Goal: Check status

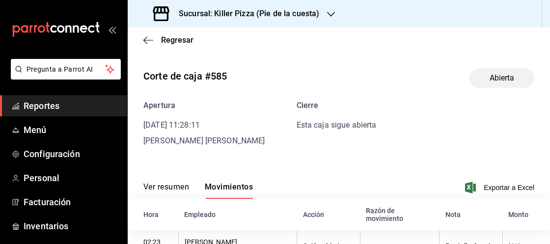
click at [319, 12] on div "Sucursal: Killer Pizza (Pie de la cuesta)" at bounding box center [236, 13] width 203 height 27
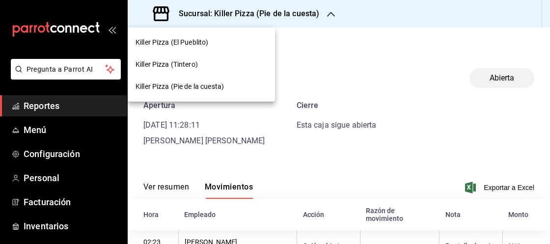
click at [251, 55] on div "Killer Pizza (Tintero)" at bounding box center [201, 64] width 147 height 22
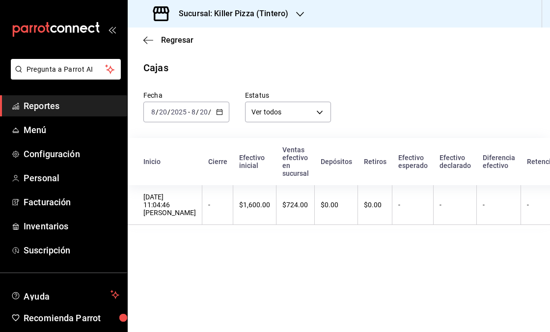
click at [213, 114] on div "[DATE] [DATE] - [DATE] [DATE]" at bounding box center [186, 112] width 86 height 21
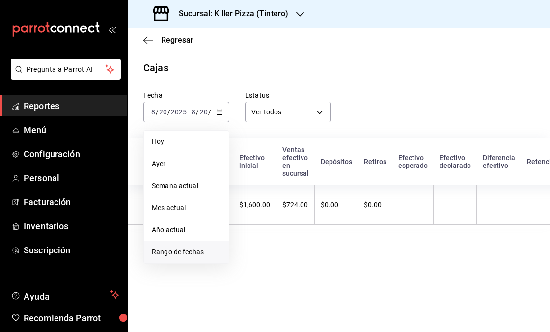
click at [179, 243] on li "Rango de fechas" at bounding box center [186, 252] width 85 height 22
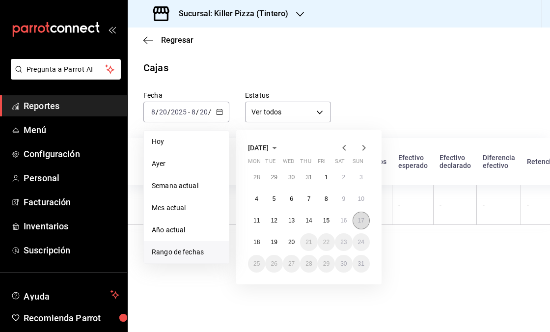
click at [365, 224] on button "17" at bounding box center [360, 221] width 17 height 18
click at [297, 246] on button "20" at bounding box center [291, 242] width 17 height 18
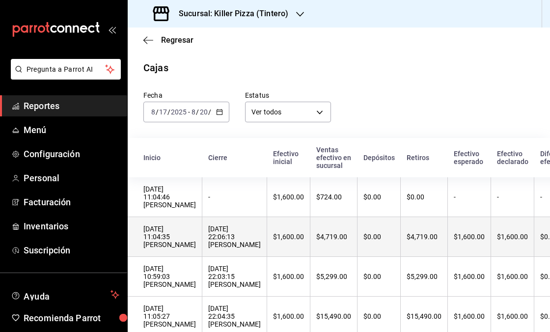
scroll to position [27, 0]
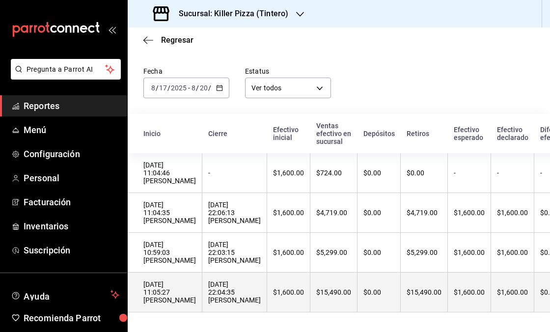
click at [325, 299] on th "$15,490.00" at bounding box center [333, 292] width 47 height 40
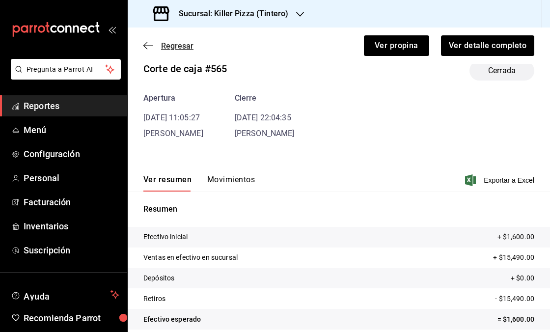
scroll to position [30, 0]
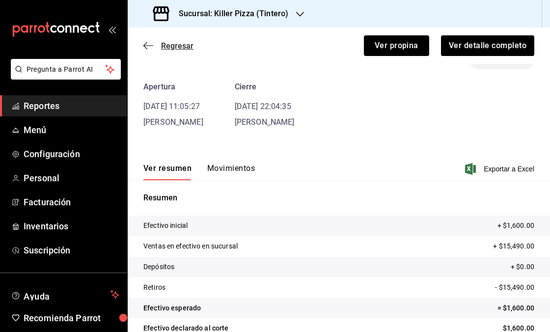
click at [166, 42] on span "Regresar" at bounding box center [177, 45] width 32 height 9
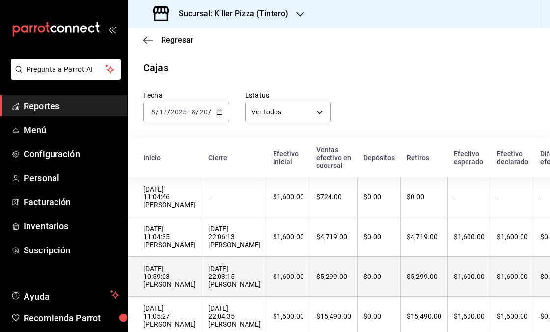
click at [369, 275] on div "$0.00" at bounding box center [378, 276] width 31 height 8
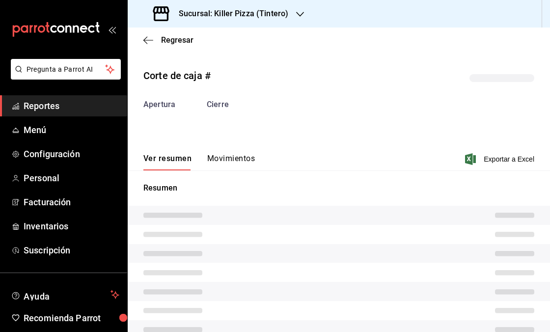
click at [241, 160] on button "Movimientos" at bounding box center [231, 162] width 48 height 17
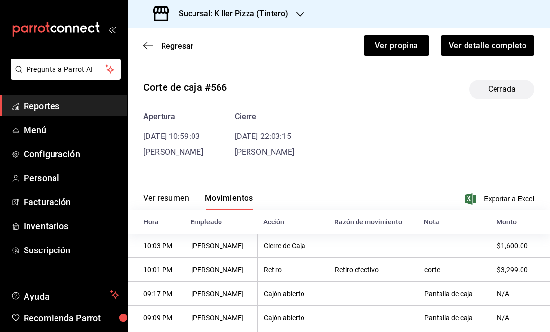
click at [183, 200] on button "Ver resumen" at bounding box center [166, 201] width 46 height 17
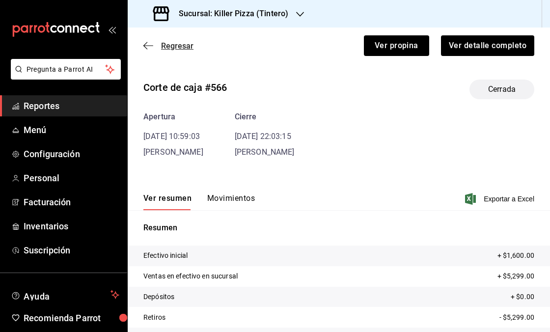
click at [174, 43] on span "Regresar" at bounding box center [177, 45] width 32 height 9
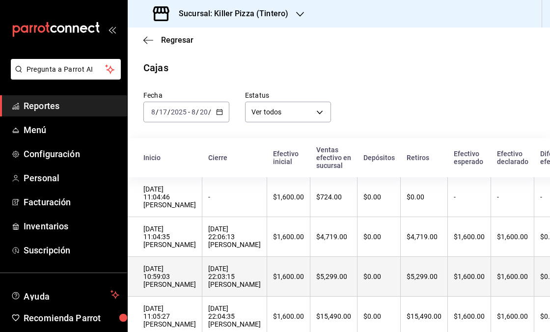
scroll to position [27, 0]
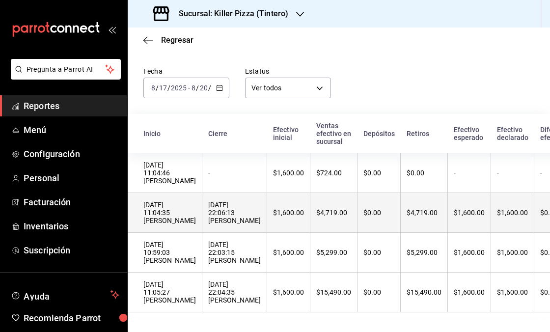
click at [417, 203] on th "$4,719.00" at bounding box center [423, 213] width 47 height 40
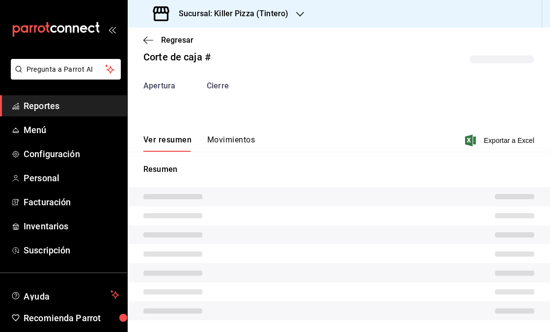
scroll to position [19, 0]
click at [220, 139] on button "Movimientos" at bounding box center [231, 143] width 48 height 17
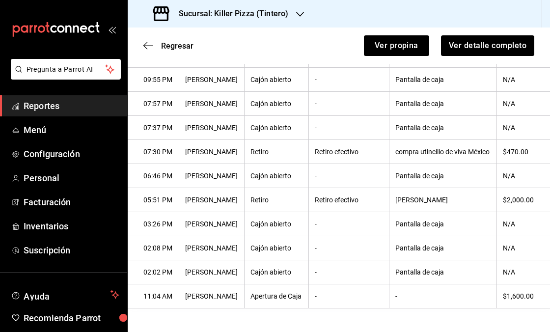
scroll to position [0, 0]
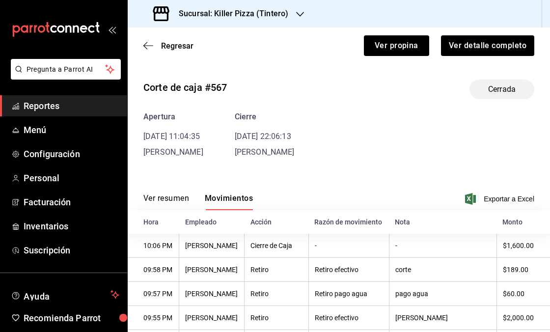
drag, startPoint x: 163, startPoint y: 192, endPoint x: 167, endPoint y: 199, distance: 7.7
click at [163, 193] on div "Ver resumen Movimientos Exportar a Excel" at bounding box center [339, 196] width 422 height 28
click at [167, 199] on button "Ver resumen" at bounding box center [166, 201] width 46 height 17
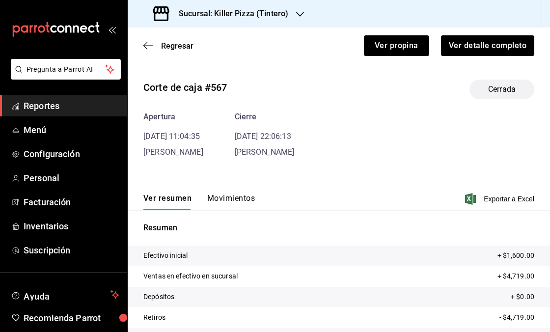
click at [232, 203] on button "Movimientos" at bounding box center [231, 201] width 48 height 17
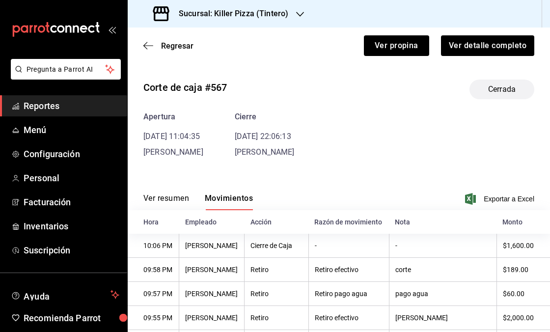
click at [174, 199] on button "Ver resumen" at bounding box center [166, 201] width 46 height 17
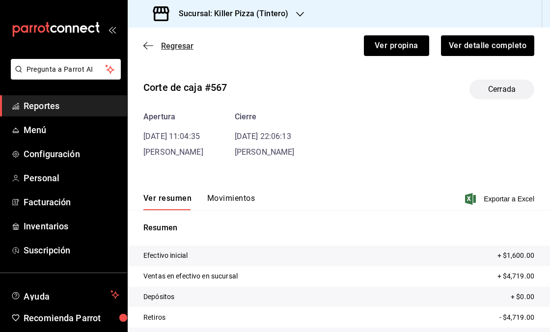
click at [161, 45] on span "Regresar" at bounding box center [177, 45] width 32 height 9
